Goal: Transaction & Acquisition: Purchase product/service

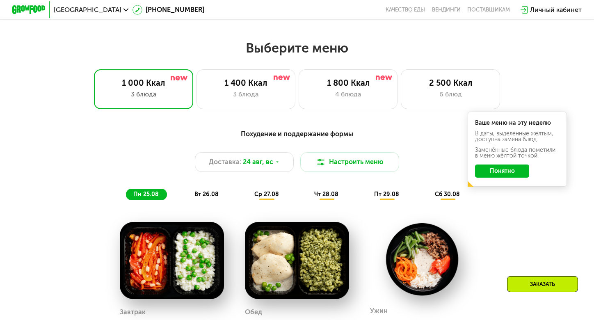
scroll to position [382, 0]
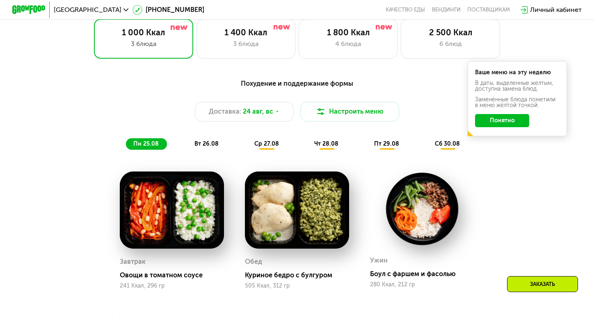
click at [516, 125] on button "Понятно" at bounding box center [502, 120] width 54 height 13
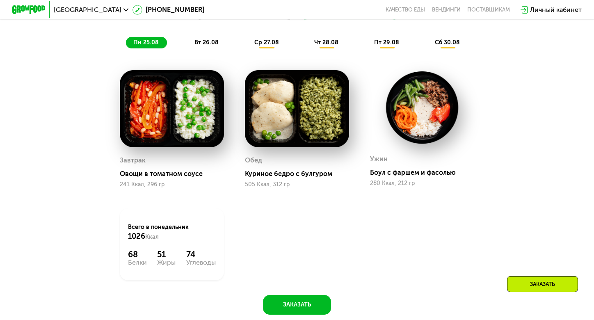
scroll to position [558, 0]
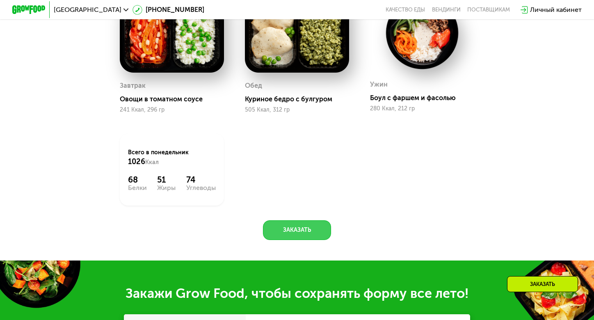
click at [328, 228] on button "Заказать" at bounding box center [297, 230] width 69 height 20
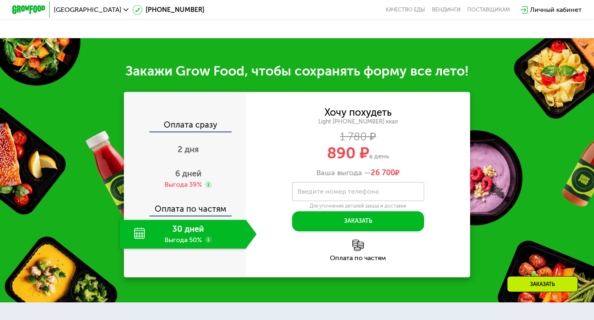
scroll to position [818, 0]
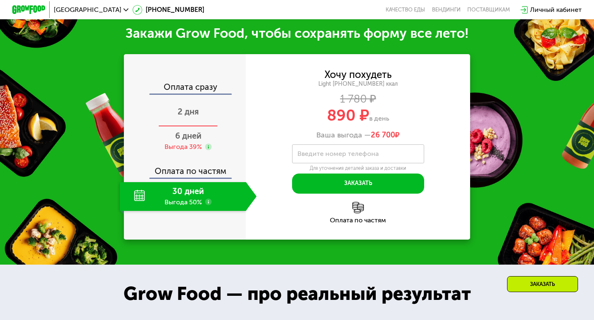
click at [197, 112] on span "2 дня" at bounding box center [188, 112] width 21 height 10
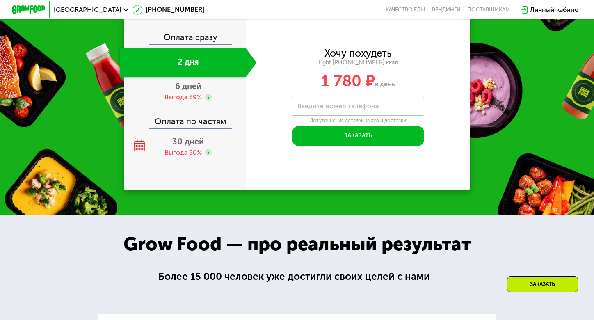
scroll to position [862, 0]
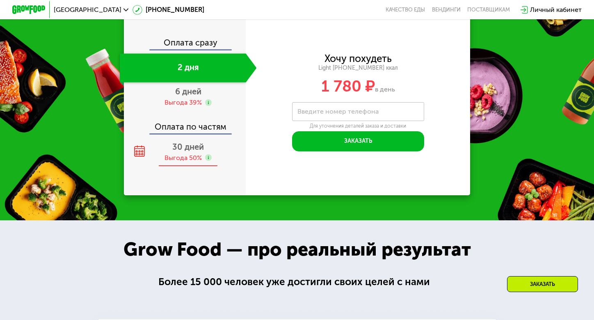
click at [188, 147] on span "30 дней" at bounding box center [188, 147] width 32 height 10
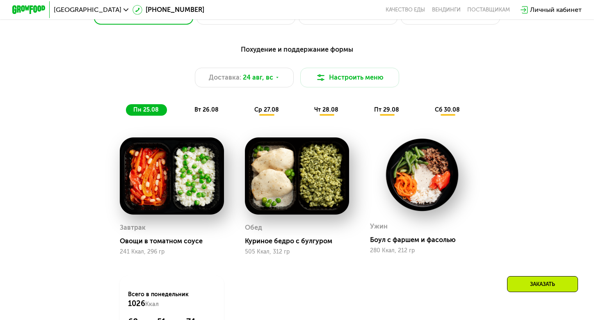
scroll to position [416, 0]
click at [202, 109] on span "вт 26.08" at bounding box center [206, 109] width 24 height 7
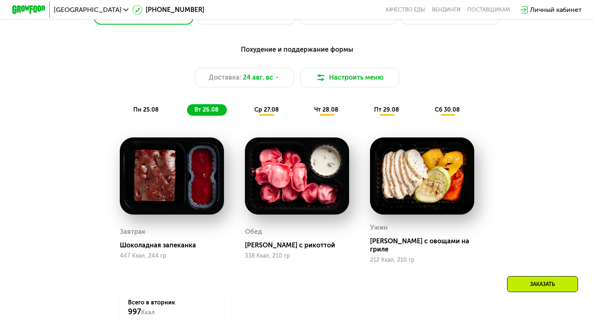
click at [307, 112] on div "ср 27.08" at bounding box center [327, 109] width 40 height 11
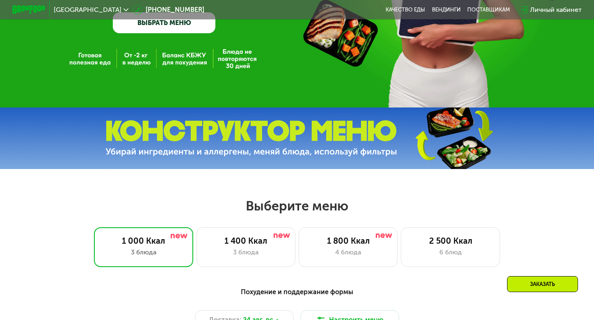
scroll to position [195, 0]
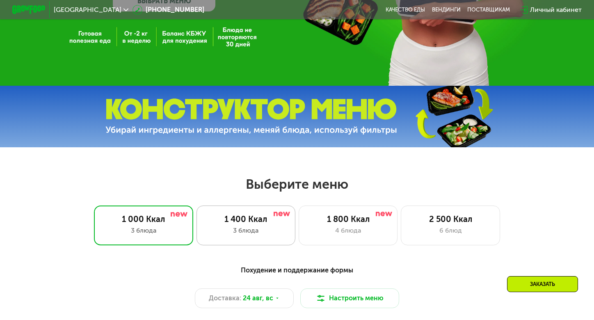
click at [233, 222] on div "1 400 Ккал" at bounding box center [246, 219] width 82 height 10
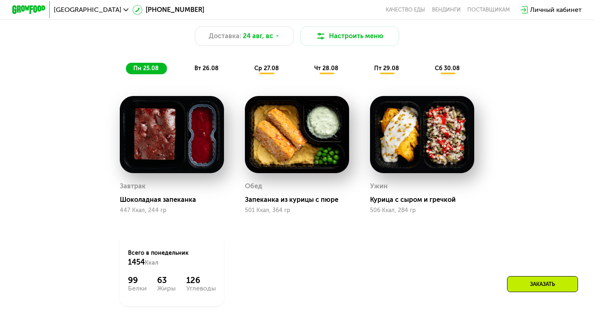
scroll to position [422, 0]
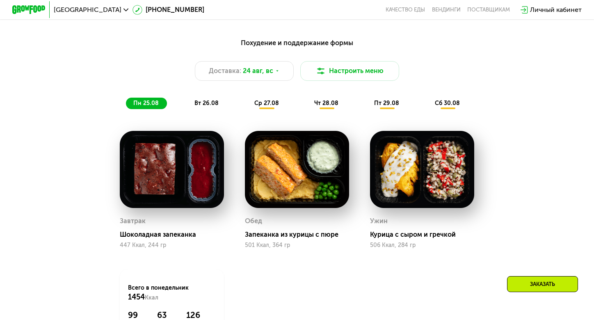
click at [210, 101] on span "вт 26.08" at bounding box center [206, 103] width 24 height 7
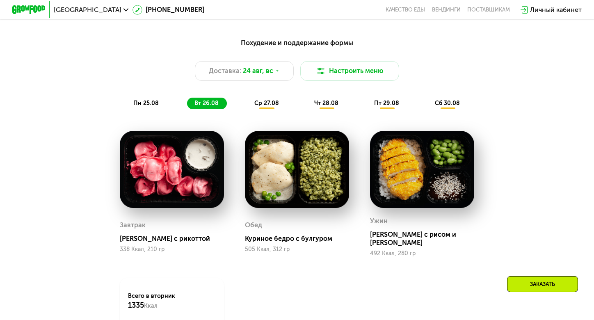
click at [265, 103] on span "ср 27.08" at bounding box center [266, 103] width 25 height 7
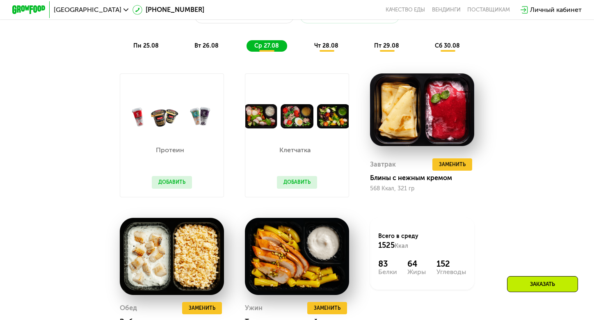
scroll to position [480, 0]
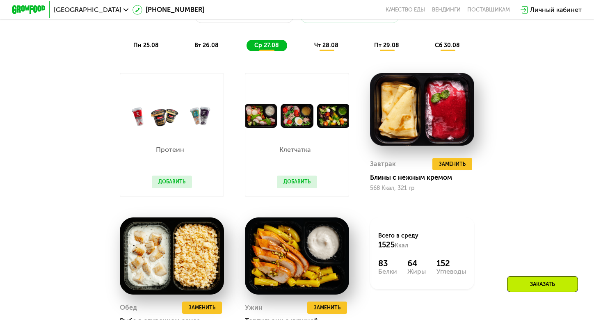
click at [367, 51] on div "чт 28.08" at bounding box center [387, 45] width 41 height 11
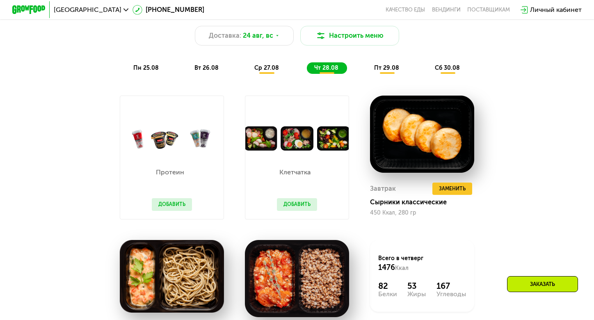
scroll to position [424, 0]
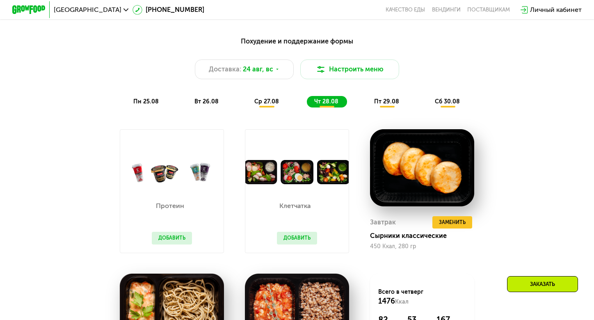
click at [385, 101] on span "пт 29.08" at bounding box center [386, 101] width 25 height 7
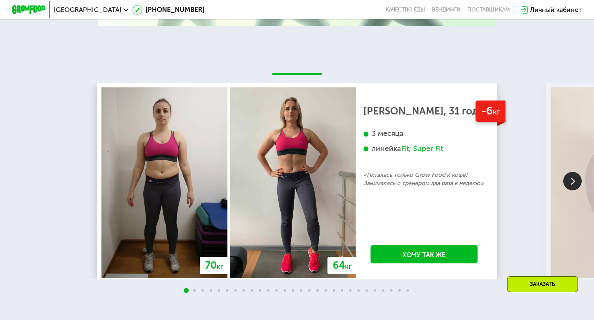
scroll to position [1406, 0]
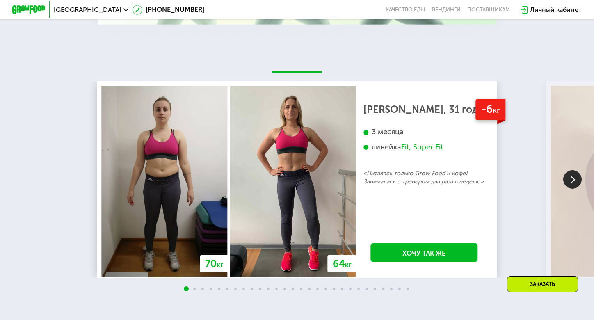
click at [568, 181] on img at bounding box center [572, 179] width 18 height 18
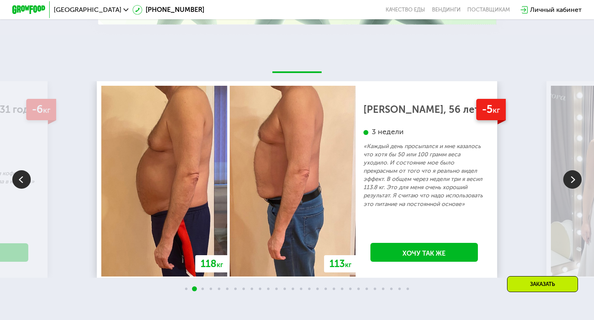
click at [568, 181] on img at bounding box center [572, 179] width 18 height 18
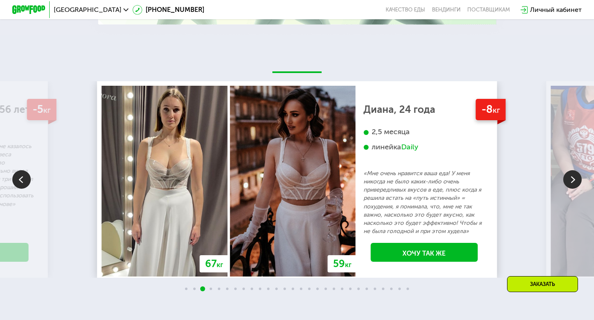
click at [568, 181] on img at bounding box center [572, 179] width 18 height 18
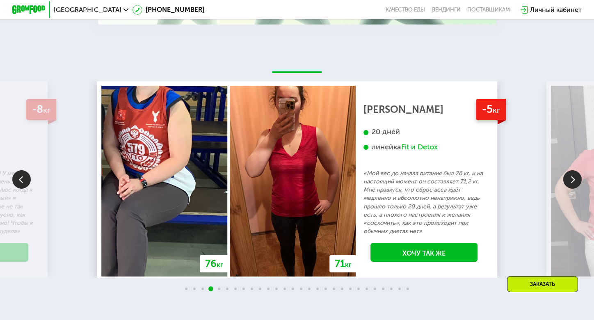
click at [568, 181] on img at bounding box center [572, 179] width 18 height 18
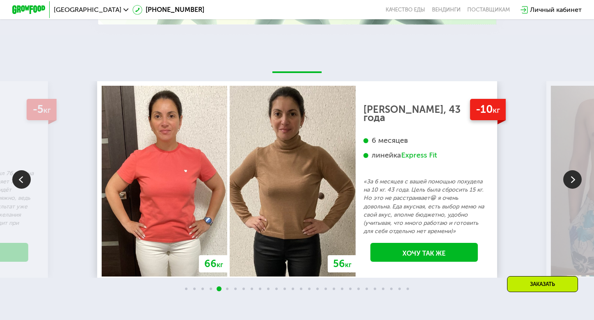
click at [568, 181] on img at bounding box center [572, 179] width 18 height 18
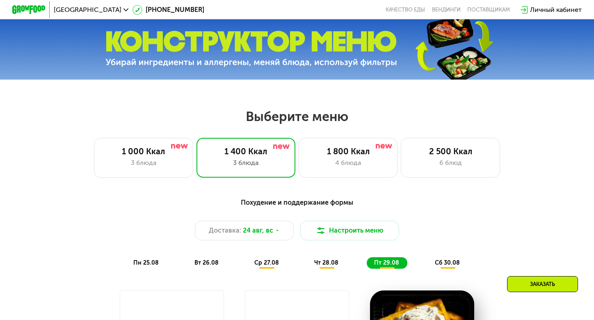
scroll to position [229, 0]
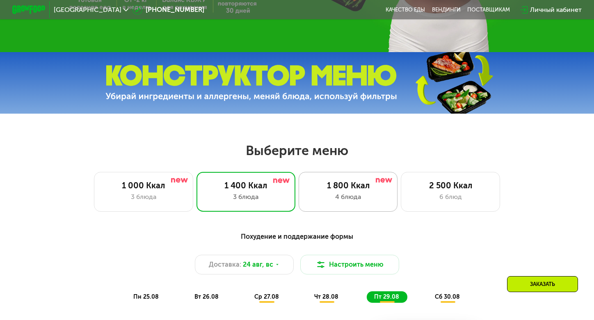
click at [363, 181] on div "1 800 Ккал" at bounding box center [348, 186] width 82 height 10
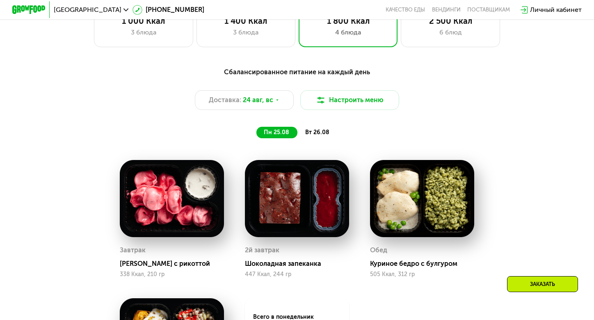
scroll to position [356, 0]
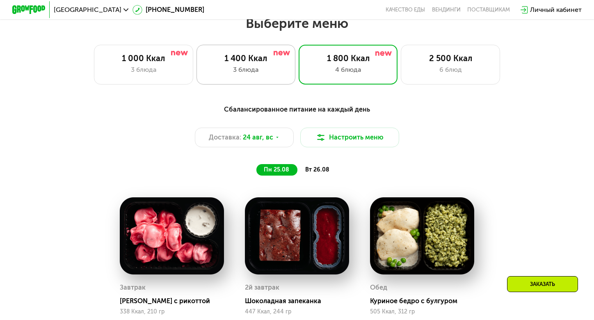
click at [248, 73] on div "3 блюда" at bounding box center [246, 70] width 82 height 10
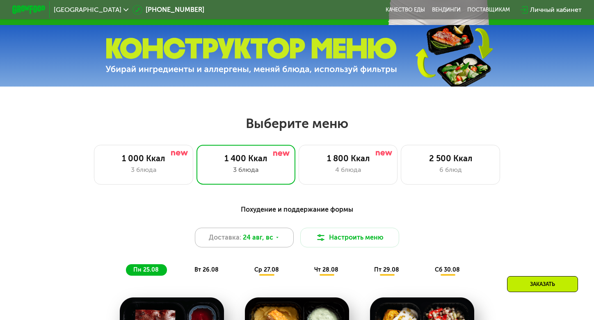
scroll to position [254, 0]
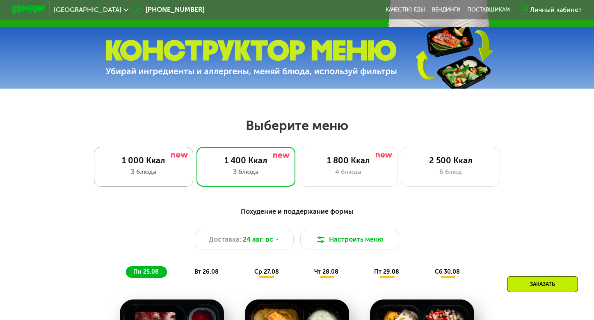
click at [183, 172] on div "3 блюда" at bounding box center [144, 172] width 82 height 10
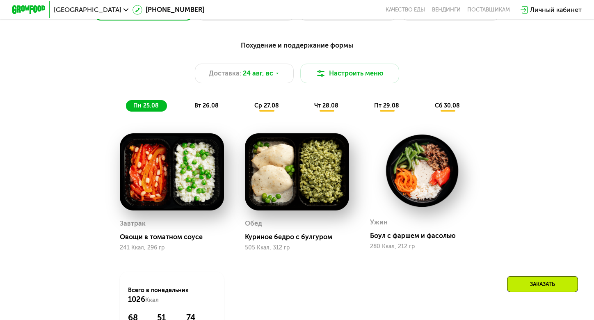
scroll to position [421, 0]
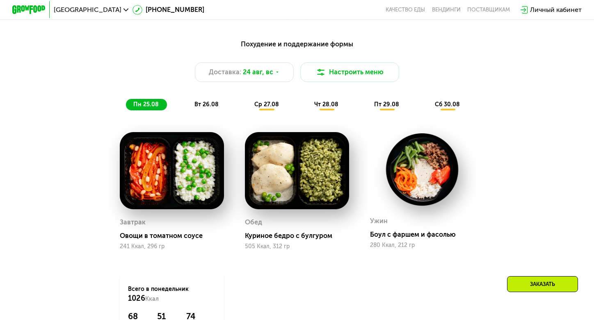
click at [247, 108] on div "вт 26.08" at bounding box center [267, 104] width 40 height 11
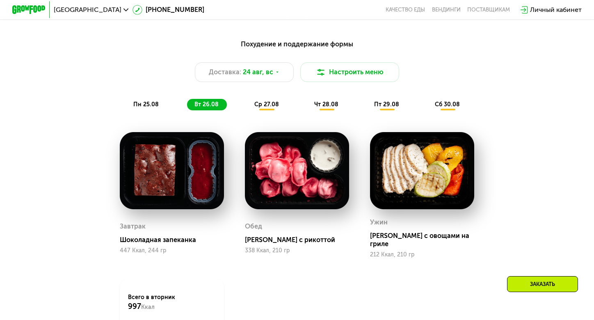
click at [265, 101] on span "ср 27.08" at bounding box center [266, 104] width 25 height 7
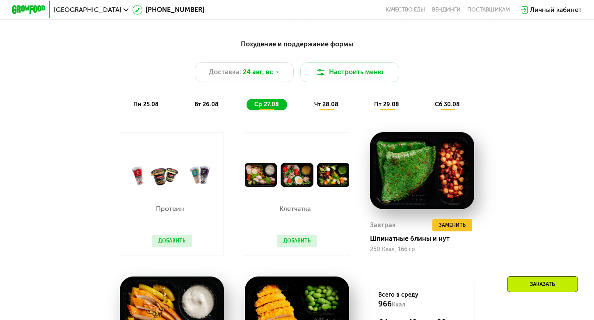
click at [327, 104] on span "чт 28.08" at bounding box center [326, 104] width 24 height 7
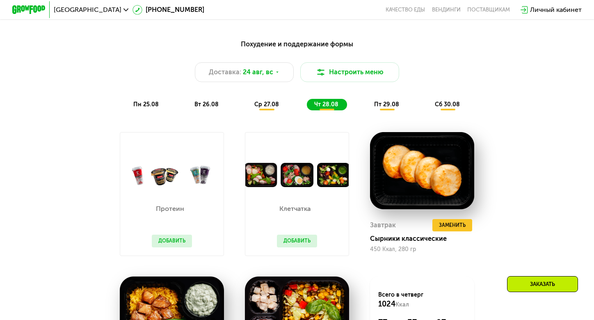
click at [428, 103] on div "пт 29.08" at bounding box center [448, 104] width 41 height 11
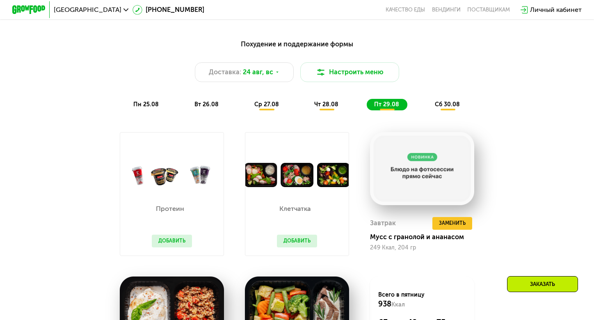
click at [446, 103] on span "сб 30.08" at bounding box center [447, 104] width 25 height 7
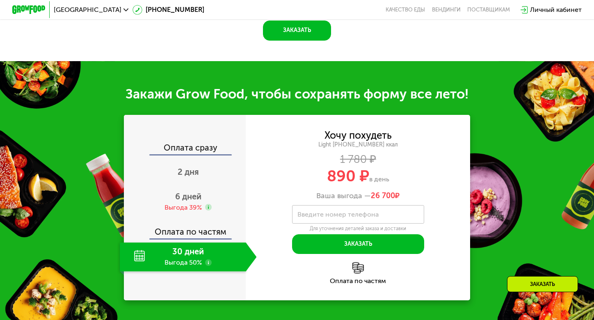
scroll to position [787, 0]
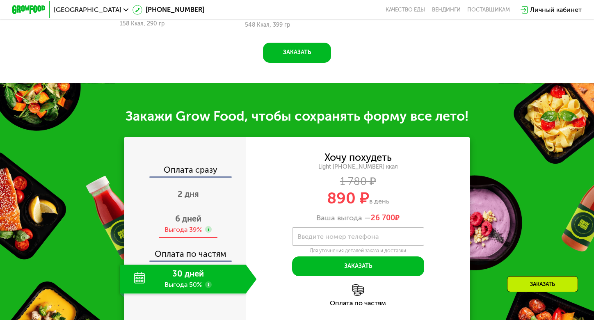
click at [189, 219] on span "6 дней" at bounding box center [188, 219] width 26 height 10
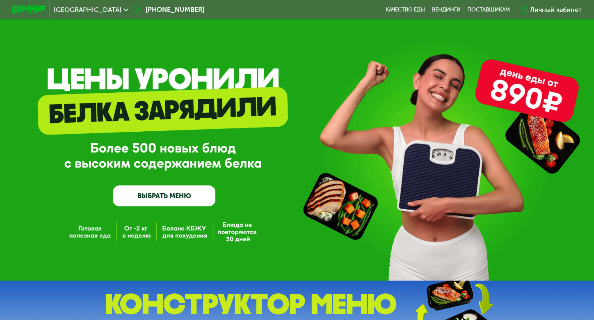
scroll to position [0, 0]
click at [186, 192] on link "ВЫБРАТЬ МЕНЮ" at bounding box center [164, 195] width 103 height 21
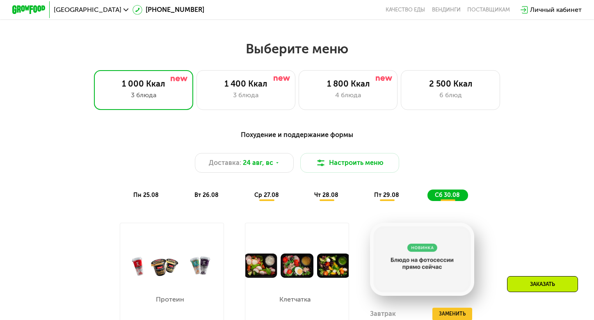
scroll to position [352, 0]
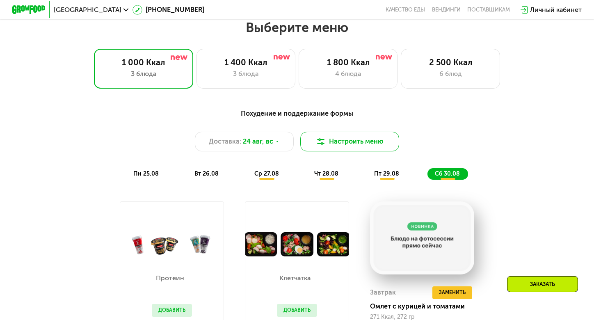
click at [325, 145] on img at bounding box center [321, 142] width 10 height 10
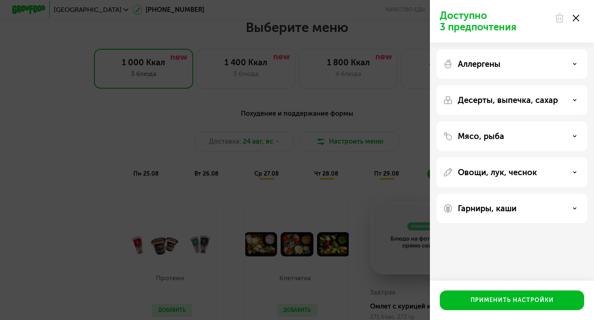
click at [319, 156] on div "Доступно 3 предпочтения Аллергены Десерты, выпечка, сахар Мясо, рыба Овощи, лук…" at bounding box center [297, 160] width 594 height 320
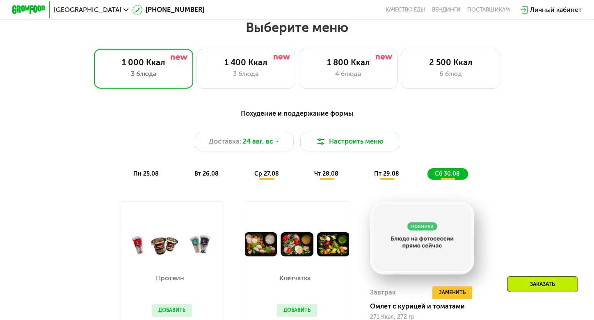
click at [380, 173] on span "пт 29.08" at bounding box center [386, 173] width 25 height 7
click at [247, 177] on div "вт 26.08" at bounding box center [267, 173] width 40 height 11
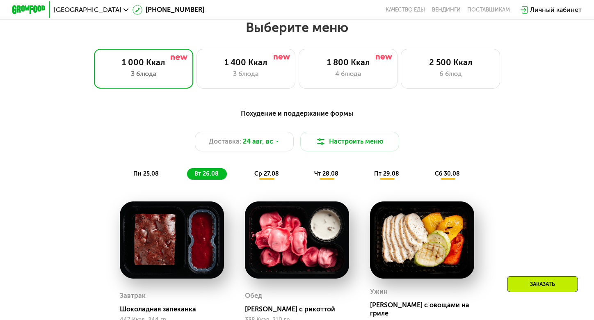
click at [153, 167] on div "Похудение и поддержание формы Доставка: [DATE] Настроить меню пн 25.08 вт 26.08…" at bounding box center [297, 143] width 489 height 71
click at [153, 172] on span "пн 25.08" at bounding box center [145, 173] width 25 height 7
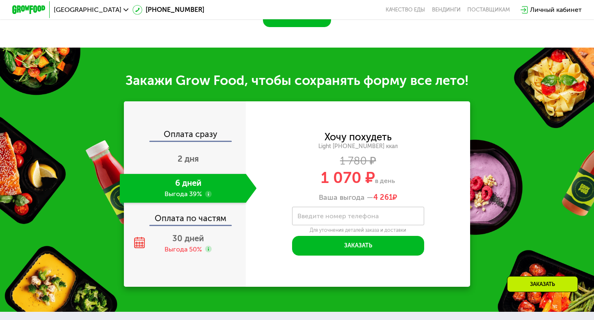
scroll to position [774, 0]
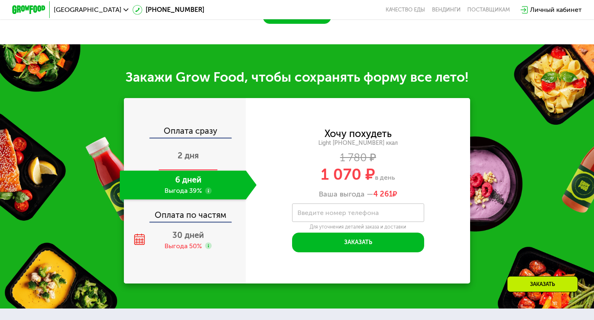
click at [208, 159] on div "2 дня" at bounding box center [188, 156] width 137 height 29
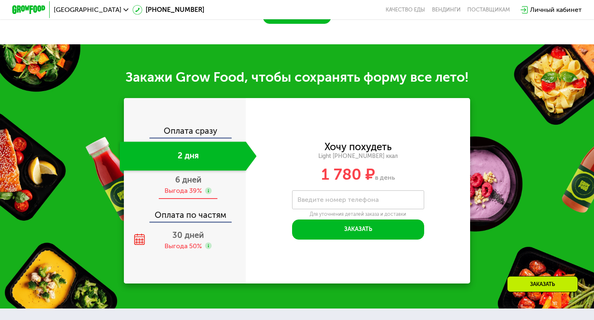
click at [204, 185] on div "6 дней Выгода 39%" at bounding box center [188, 185] width 137 height 29
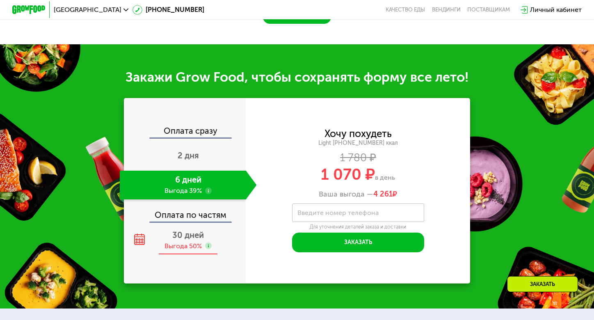
click at [190, 238] on span "30 дней" at bounding box center [188, 235] width 32 height 10
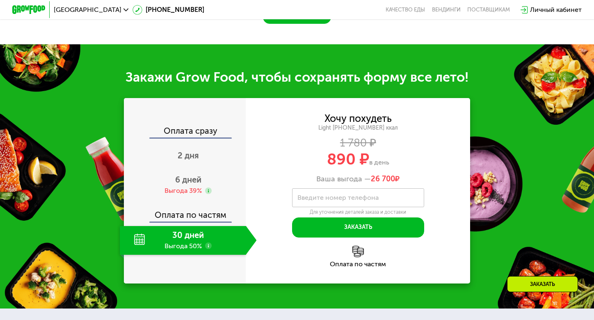
click at [361, 257] on div "Оплата по частям" at bounding box center [358, 257] width 224 height 22
click at [359, 252] on img at bounding box center [357, 251] width 11 height 11
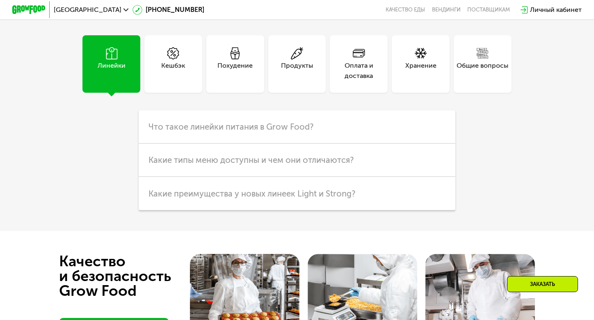
scroll to position [2018, 0]
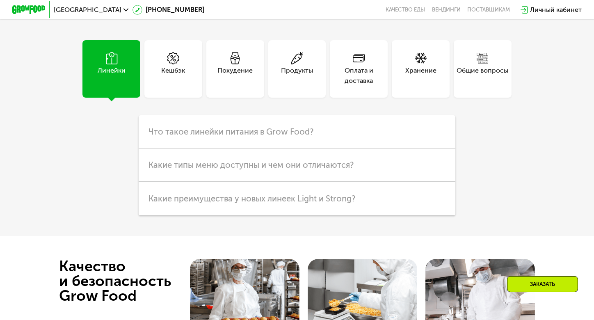
click at [348, 72] on div "Оплата и доставка" at bounding box center [359, 76] width 58 height 20
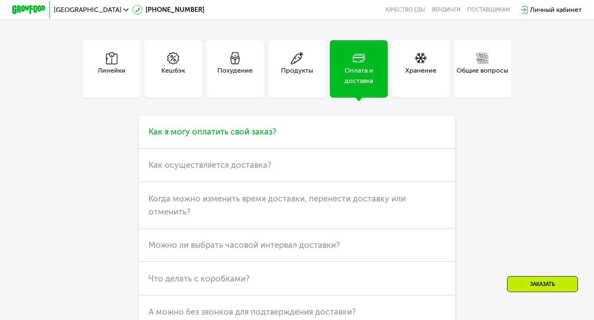
click at [267, 127] on span "Как я могу оплатить свой заказ?" at bounding box center [213, 132] width 128 height 10
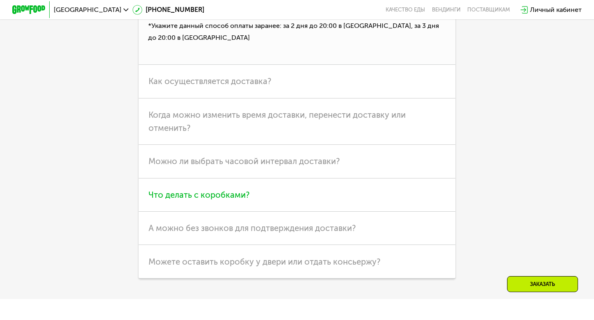
scroll to position [2187, 0]
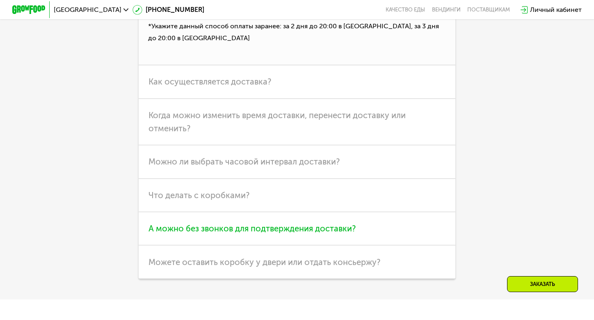
click at [267, 230] on span "А можно без звонков для подтверждения доставки?" at bounding box center [252, 229] width 207 height 10
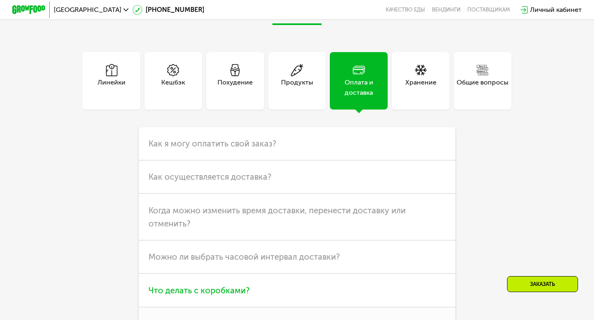
scroll to position [1961, 0]
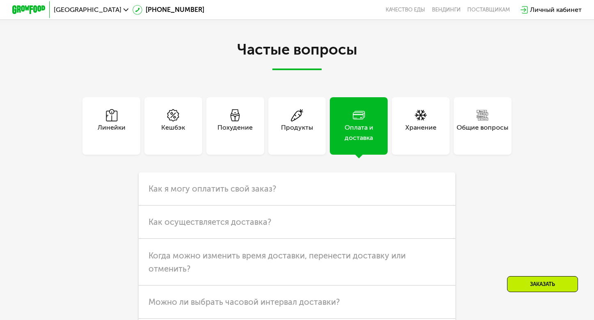
click at [198, 141] on div "Кешбэк" at bounding box center [173, 126] width 58 height 58
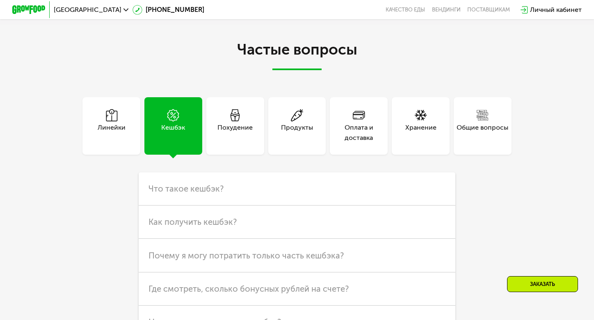
click at [348, 124] on div "Оплата и доставка" at bounding box center [359, 133] width 58 height 20
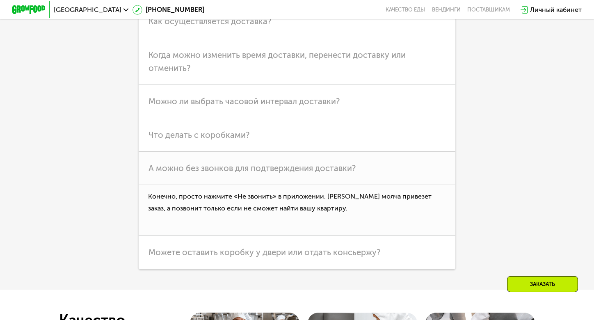
scroll to position [2151, 0]
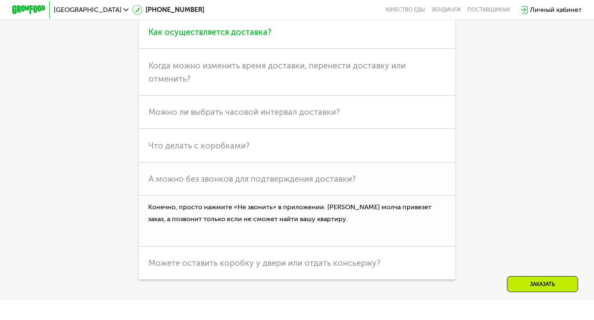
click at [268, 36] on span "Как осуществляется доставка?" at bounding box center [210, 32] width 123 height 10
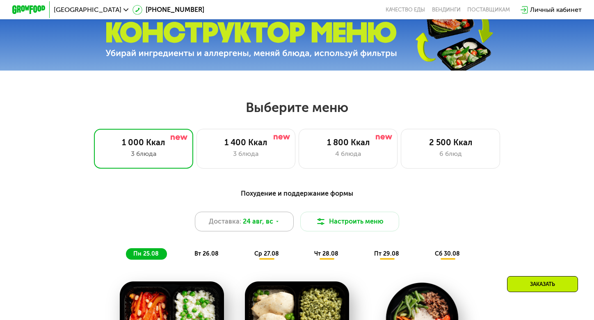
scroll to position [228, 0]
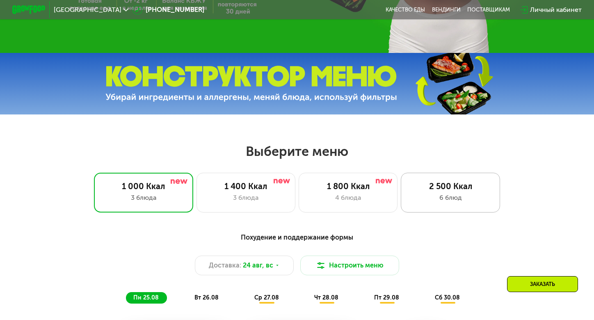
click at [425, 199] on div "6 блюд" at bounding box center [450, 198] width 82 height 10
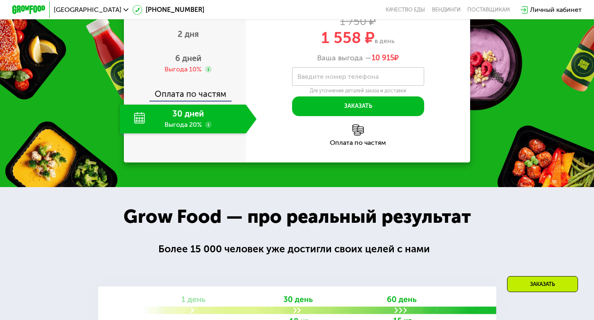
scroll to position [966, 0]
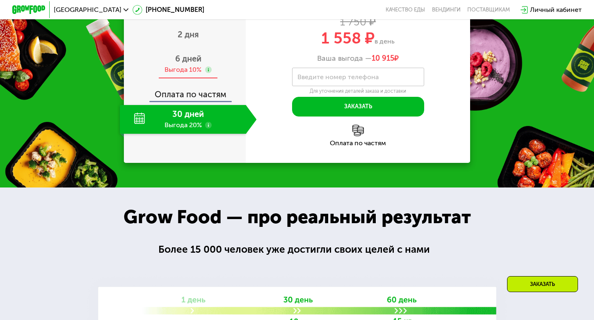
click at [199, 64] on span "6 дней" at bounding box center [188, 59] width 26 height 10
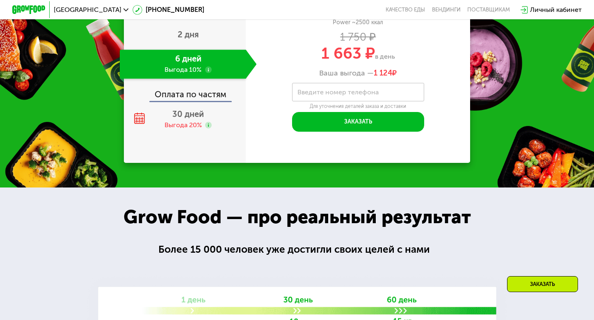
click at [204, 101] on div "Оплата по частям" at bounding box center [185, 91] width 121 height 19
click at [185, 101] on div "Оплата по частям" at bounding box center [185, 91] width 121 height 19
click at [185, 130] on div "Выгода 20%" at bounding box center [183, 125] width 37 height 9
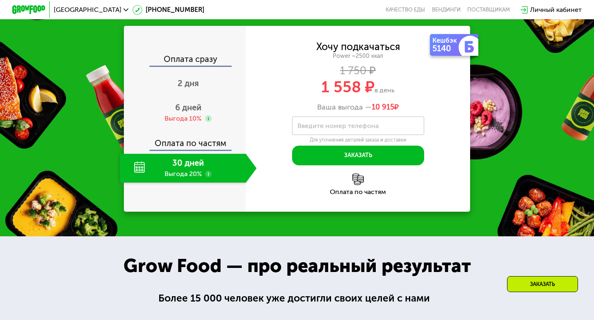
scroll to position [917, 0]
click at [197, 88] on span "2 дня" at bounding box center [188, 83] width 21 height 10
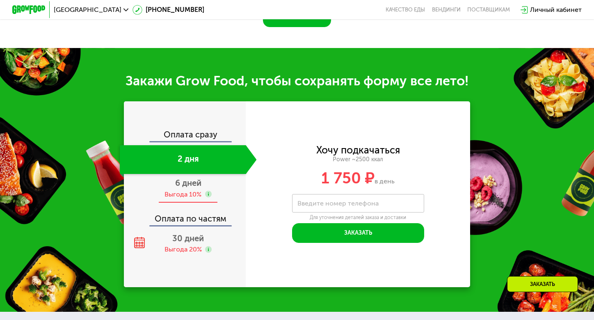
click at [186, 195] on div "Выгода 10%" at bounding box center [183, 194] width 37 height 9
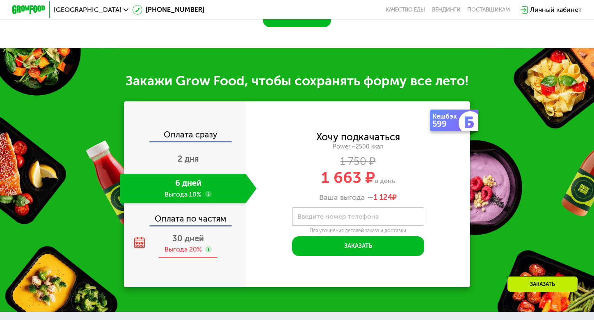
click at [194, 235] on span "30 дней" at bounding box center [188, 238] width 32 height 10
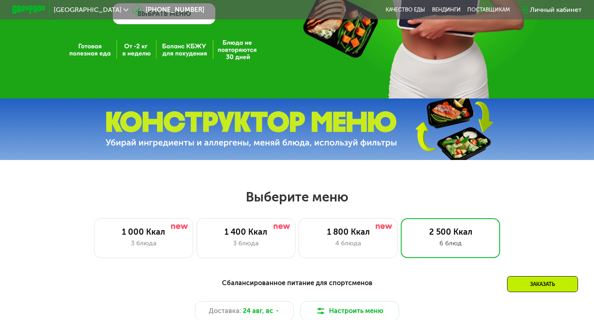
scroll to position [161, 0]
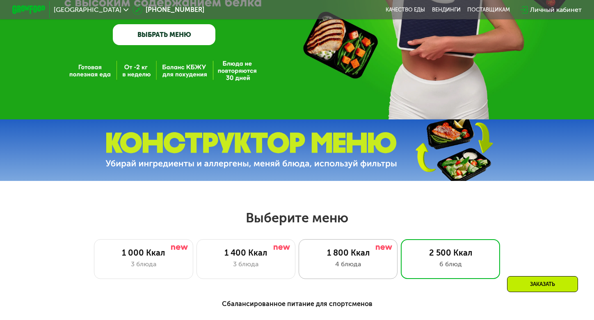
click at [401, 259] on div "1 800 Ккал 4 блюда" at bounding box center [450, 259] width 99 height 40
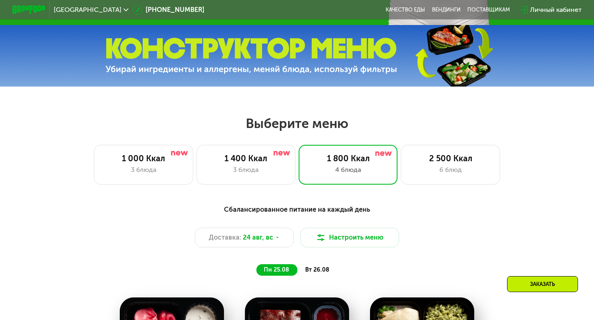
scroll to position [254, 0]
